Goal: Task Accomplishment & Management: Manage account settings

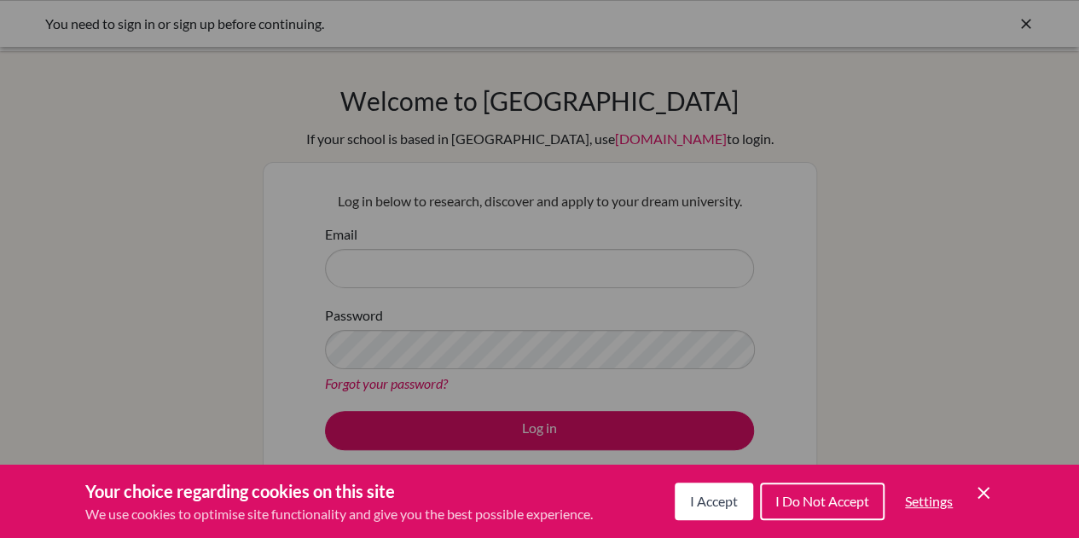
click at [712, 508] on span "I Accept" at bounding box center [714, 501] width 48 height 16
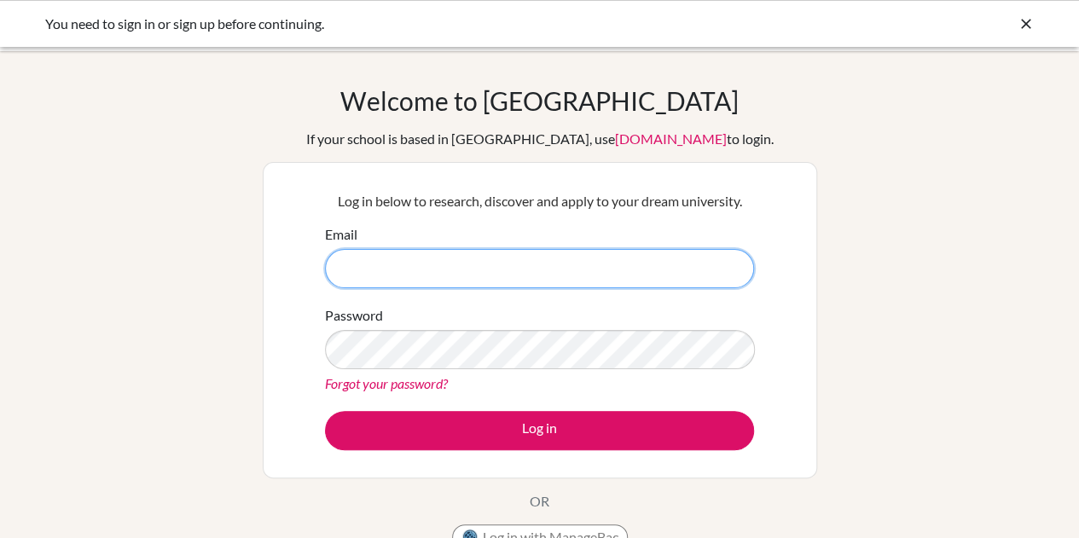
click at [606, 274] on input "Email" at bounding box center [539, 268] width 429 height 39
type input "[EMAIL_ADDRESS][DOMAIN_NAME]"
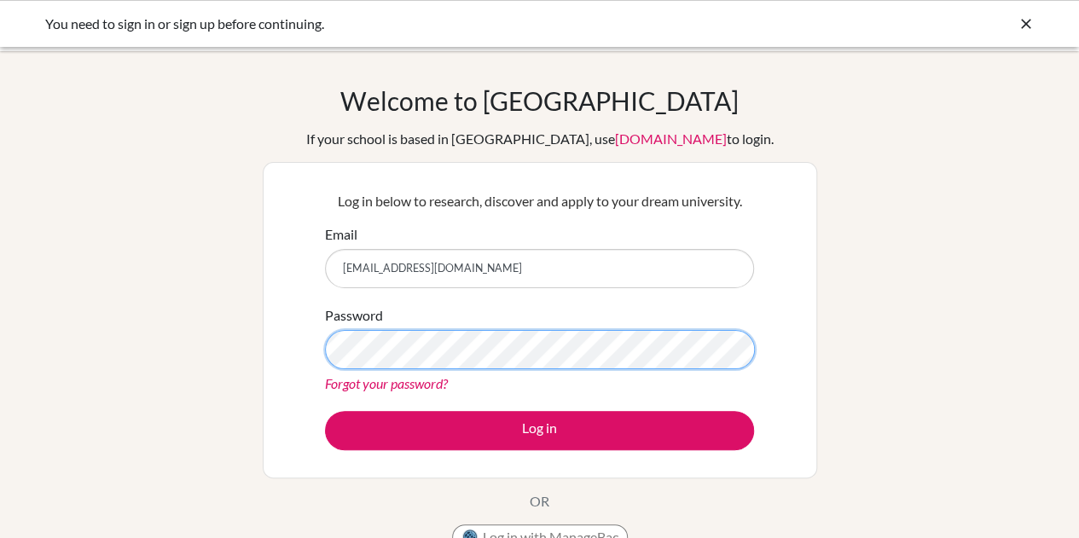
click at [325, 411] on button "Log in" at bounding box center [539, 430] width 429 height 39
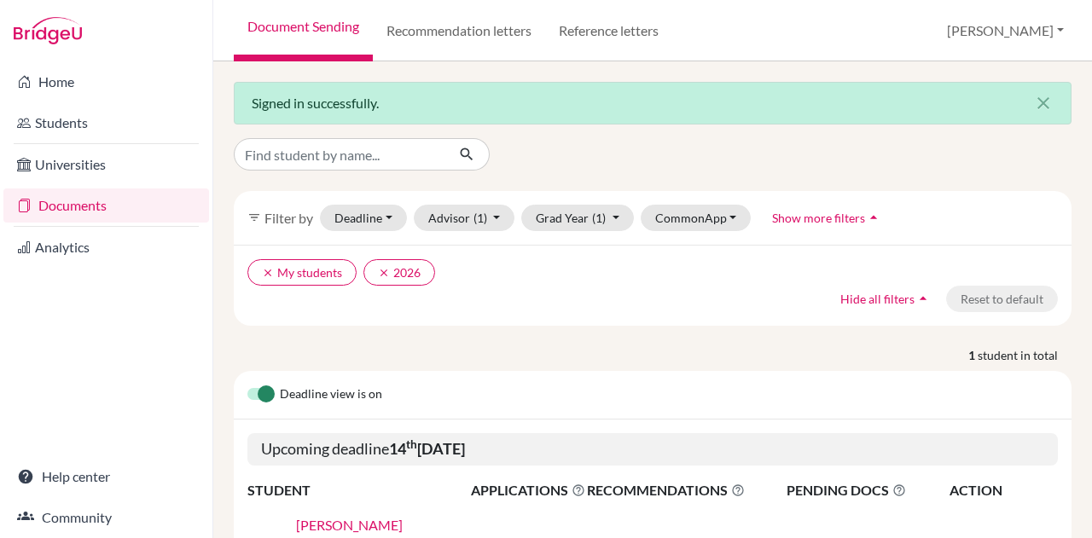
scroll to position [140, 0]
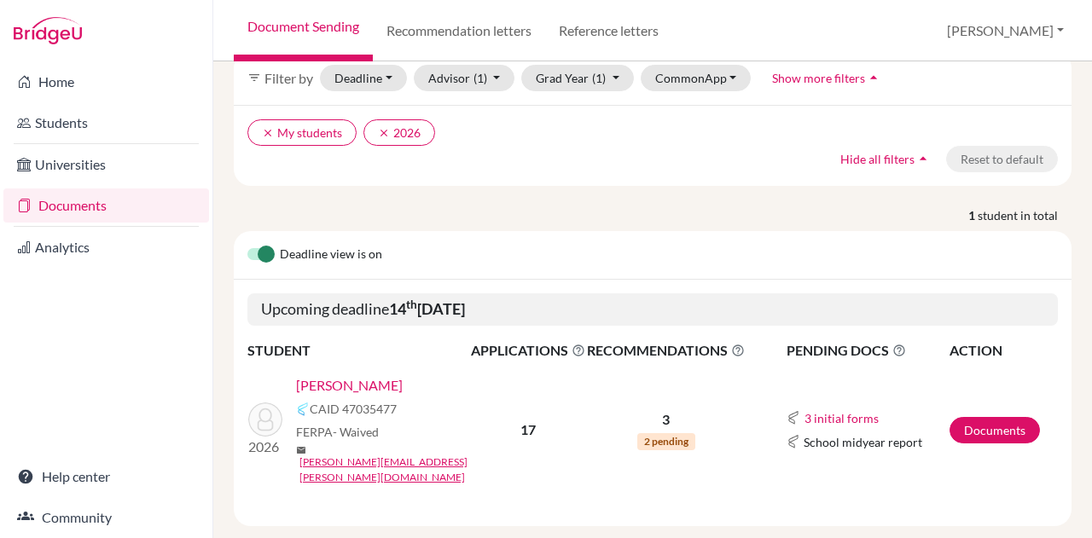
click at [351, 383] on link "Atzbach, Amelia" at bounding box center [349, 385] width 107 height 20
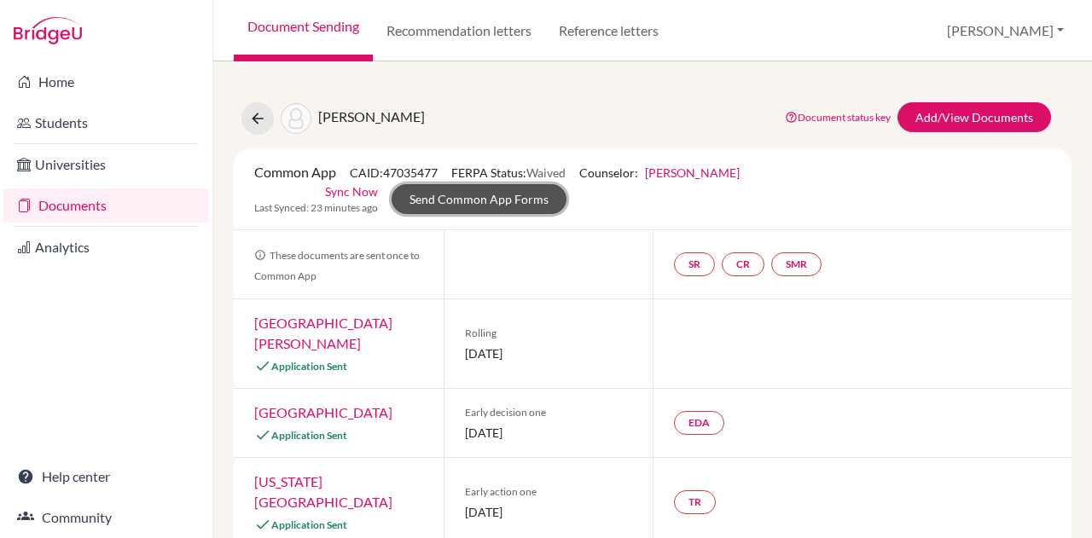
click at [534, 204] on link "Send Common App Forms" at bounding box center [479, 199] width 175 height 30
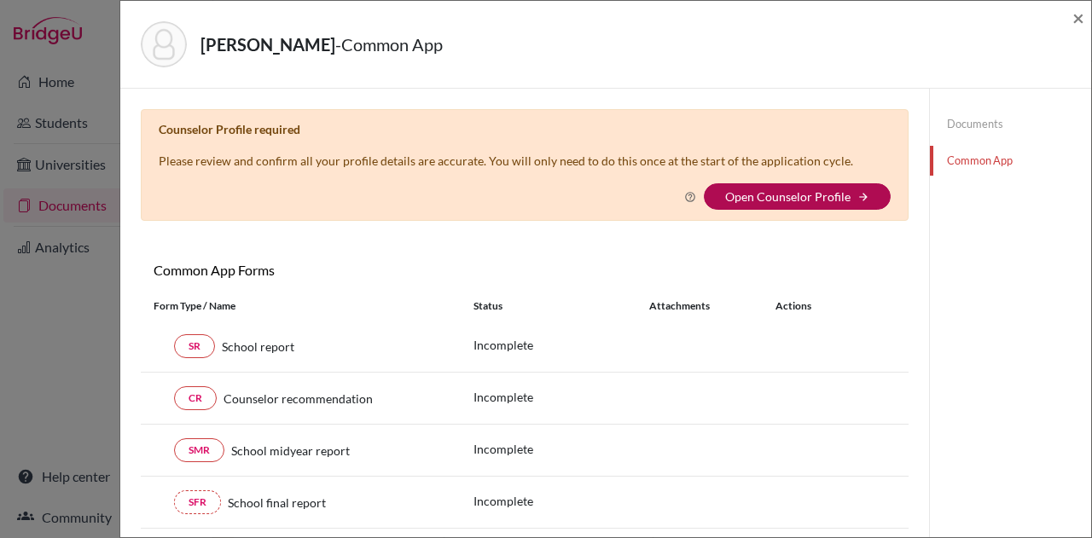
click at [745, 192] on link "Open Counselor Profile" at bounding box center [787, 196] width 125 height 15
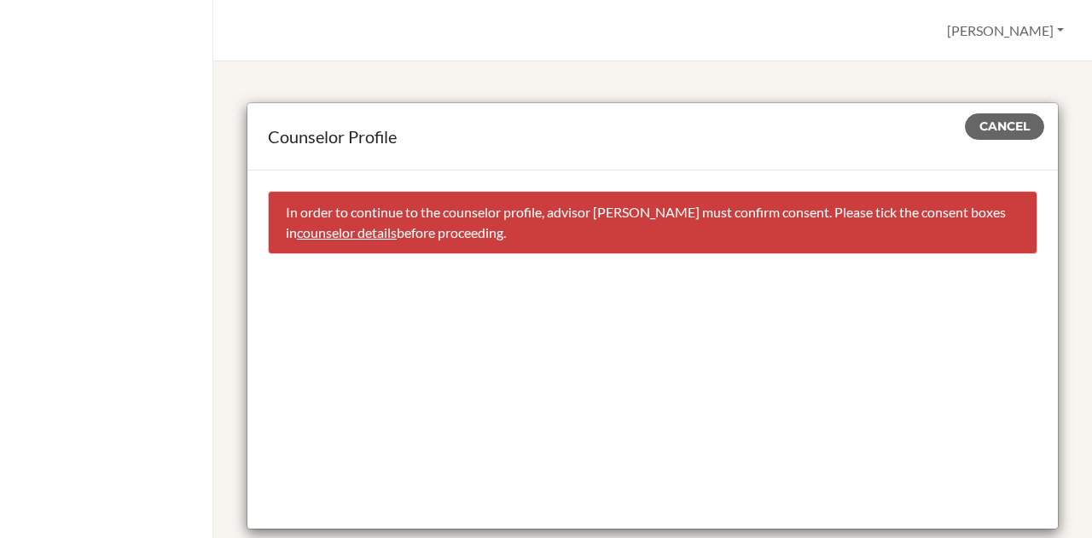
drag, startPoint x: 686, startPoint y: 137, endPoint x: 599, endPoint y: 202, distance: 108.5
drag, startPoint x: 599, startPoint y: 202, endPoint x: 983, endPoint y: 117, distance: 393.3
click at [983, 117] on button "Cancel" at bounding box center [1004, 126] width 79 height 26
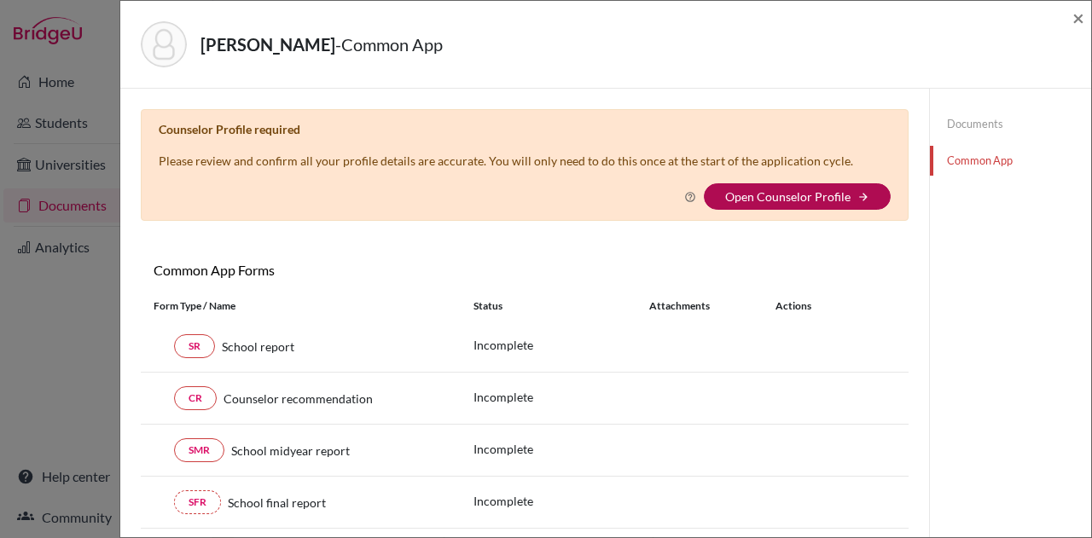
click at [792, 195] on link "Open Counselor Profile" at bounding box center [787, 196] width 125 height 15
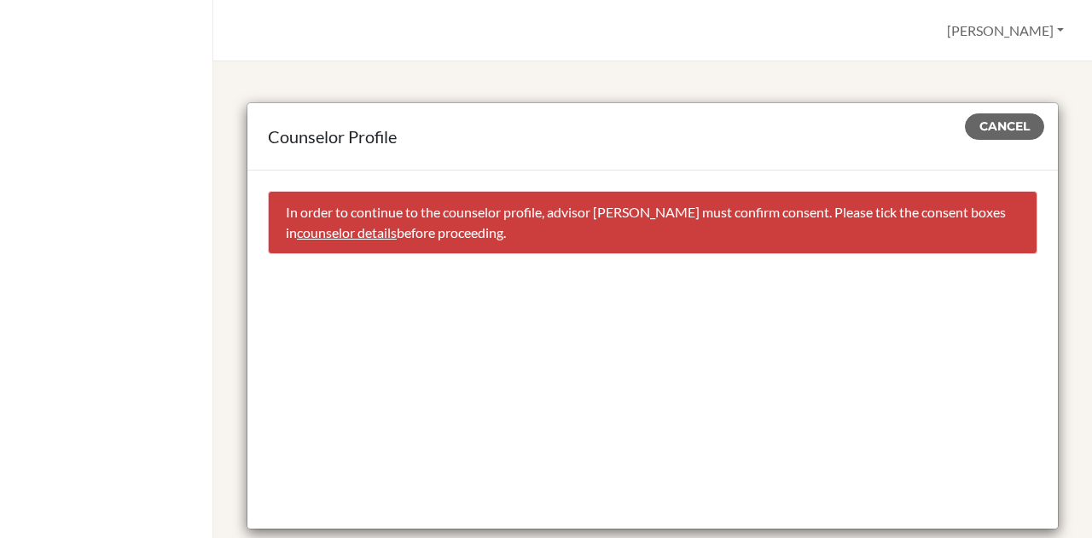
click at [397, 233] on link "counselor details" at bounding box center [347, 232] width 100 height 16
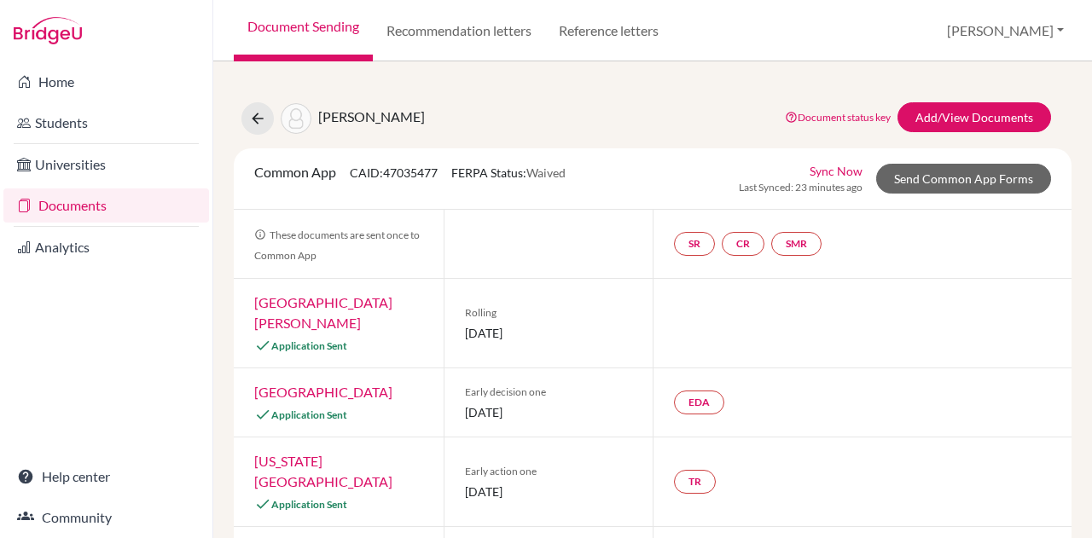
select select "413035"
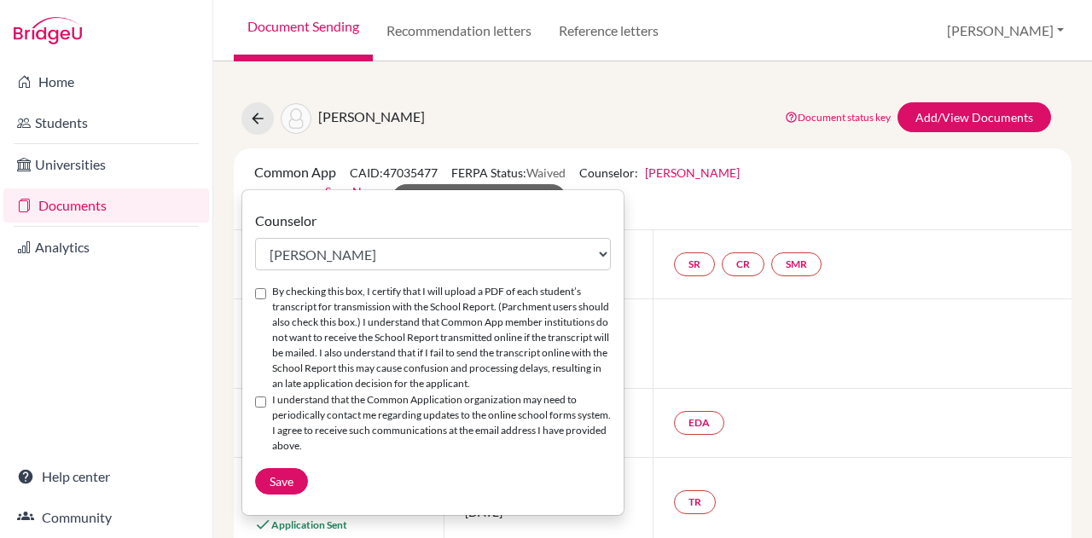
scroll to position [2, 0]
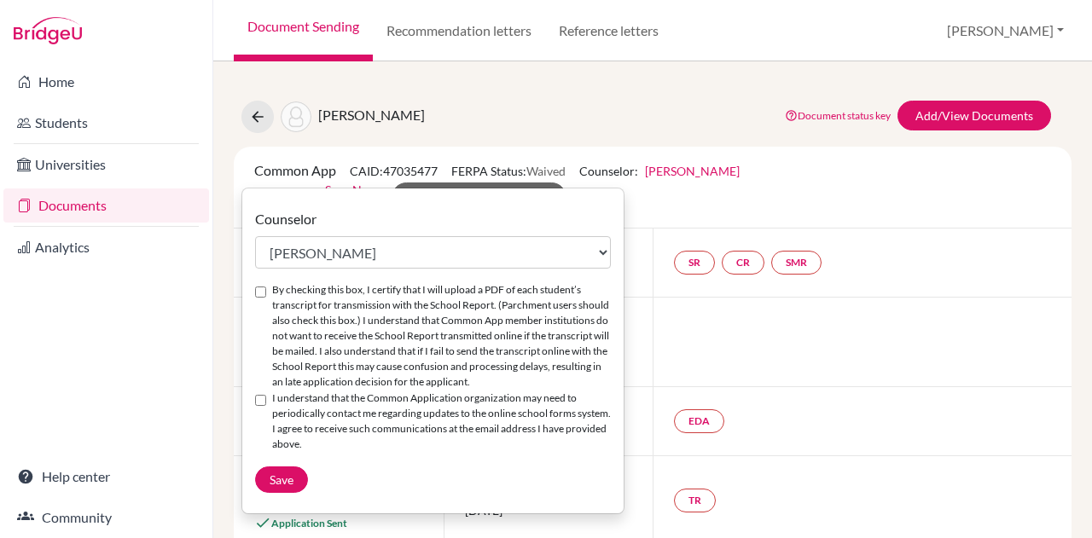
drag, startPoint x: 532, startPoint y: 207, endPoint x: 526, endPoint y: 253, distance: 46.5
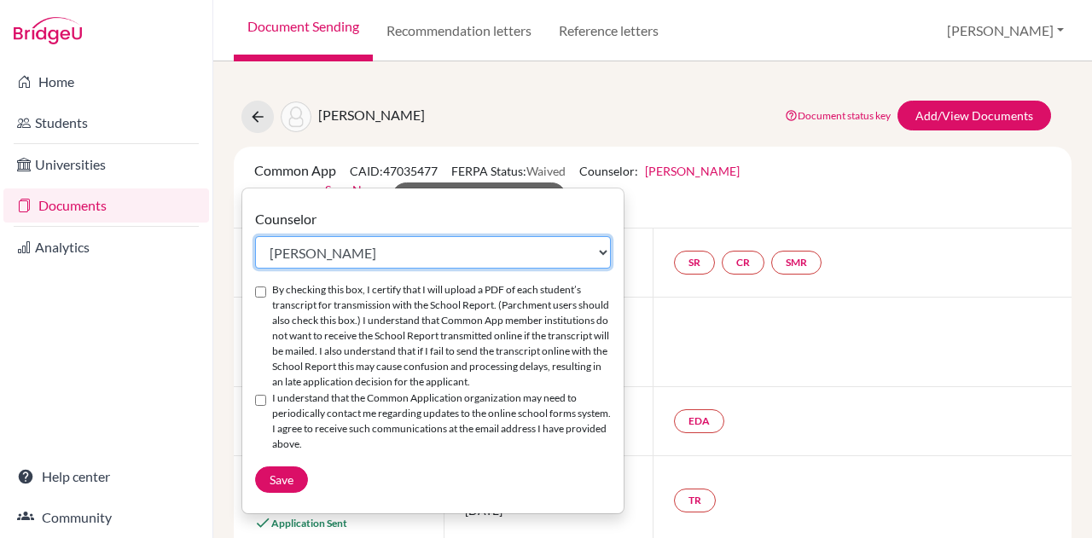
drag, startPoint x: 526, startPoint y: 253, endPoint x: 394, endPoint y: 245, distance: 131.7
click at [394, 245] on select "Select counselor [PERSON_NAME] Nurkis de [PERSON_NAME] [PERSON_NAME] Duduk [PER…" at bounding box center [433, 252] width 356 height 32
click at [255, 236] on select "Select counselor [PERSON_NAME] Nurkis de [PERSON_NAME] [PERSON_NAME] Duduk [PER…" at bounding box center [433, 252] width 356 height 32
click at [398, 252] on select "Select counselor [PERSON_NAME] Nurkis de [PERSON_NAME] [PERSON_NAME] Duduk [PER…" at bounding box center [433, 252] width 356 height 32
select select "413035"
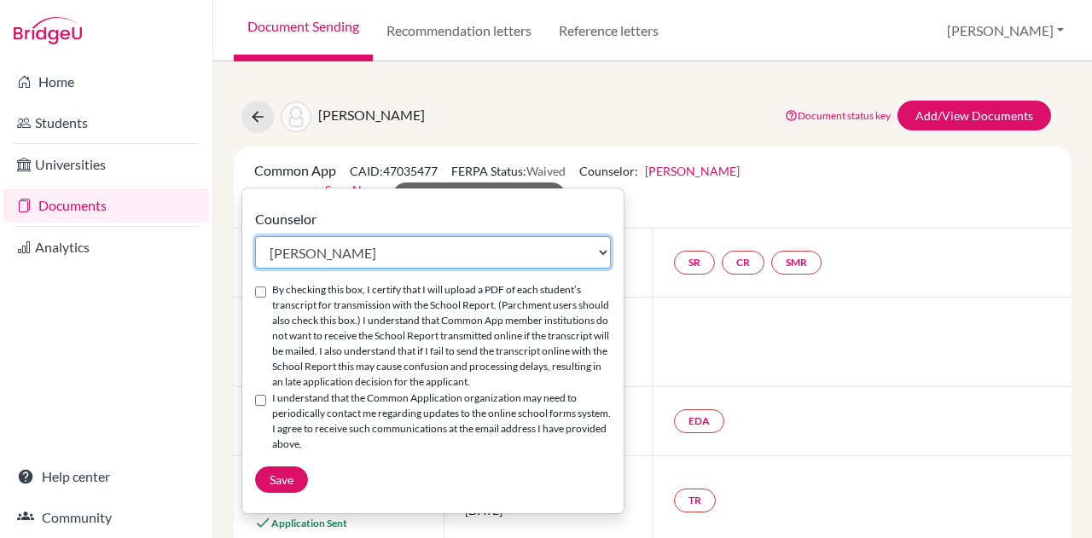
click at [255, 236] on select "Select counselor [PERSON_NAME] Nurkis de [PERSON_NAME] [PERSON_NAME] Duduk [PER…" at bounding box center [433, 252] width 356 height 32
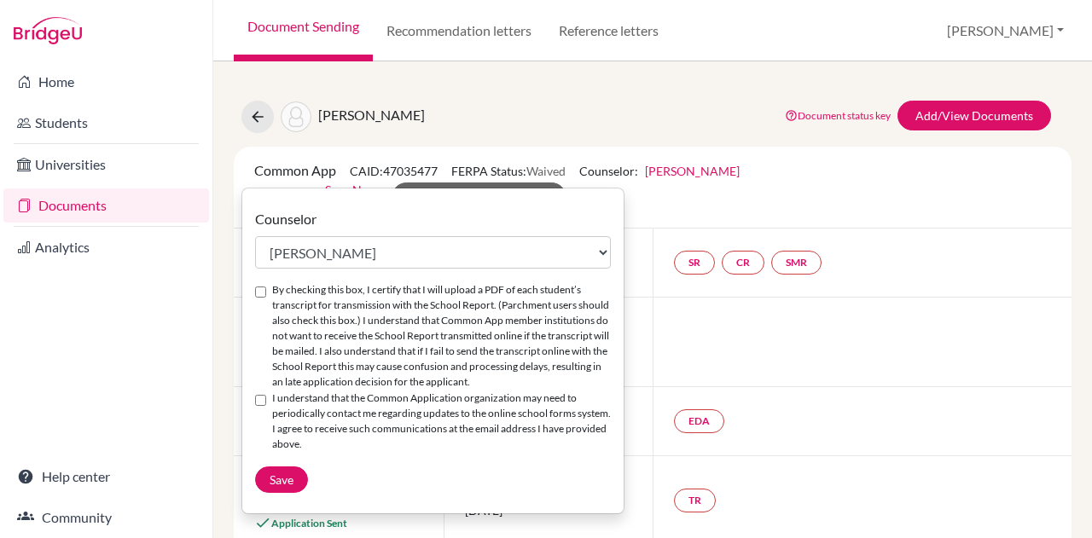
click at [260, 291] on input "By checking this box, I certify that I will upload a PDF of each student’s tran…" at bounding box center [260, 292] width 11 height 11
checkbox input "true"
click at [257, 404] on input "I understand that the Common Application organization may need to periodically …" at bounding box center [260, 400] width 11 height 11
checkbox input "true"
click at [279, 477] on span "Save" at bounding box center [282, 480] width 24 height 15
